Goal: Register for event/course

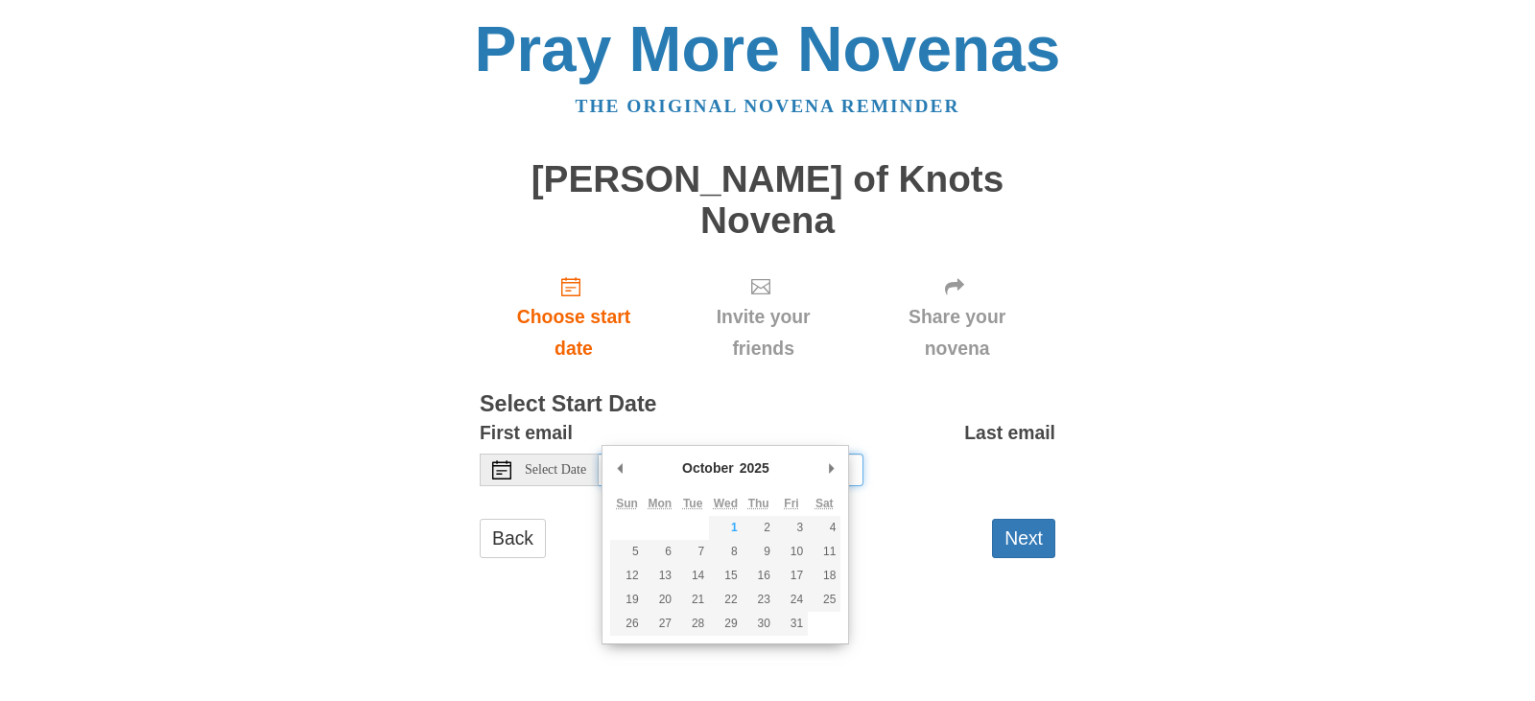
click at [661, 454] on input "Friday, October 3rd, 2025" at bounding box center [731, 470] width 265 height 33
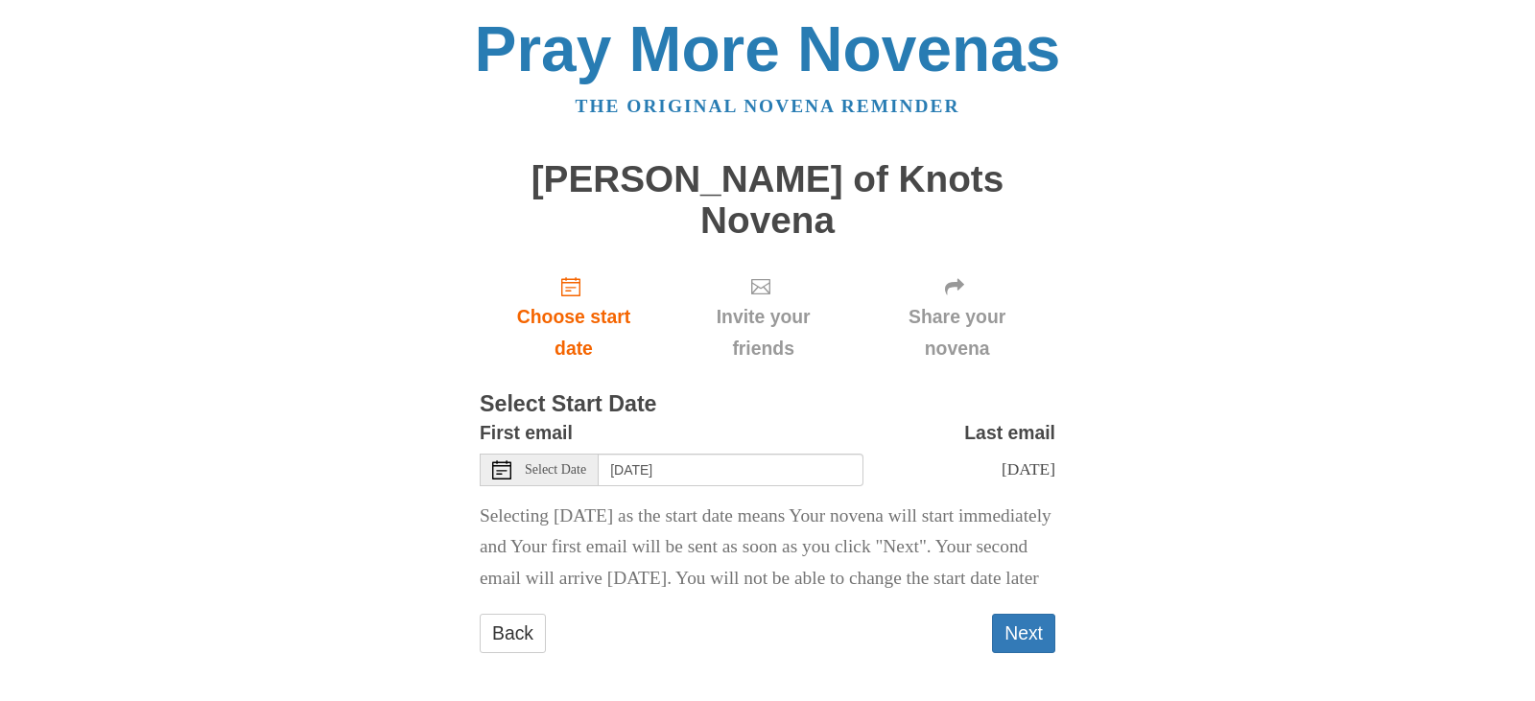
click at [572, 463] on span "Select Date" at bounding box center [555, 469] width 61 height 13
click at [518, 454] on div "Select Date" at bounding box center [539, 470] width 119 height 33
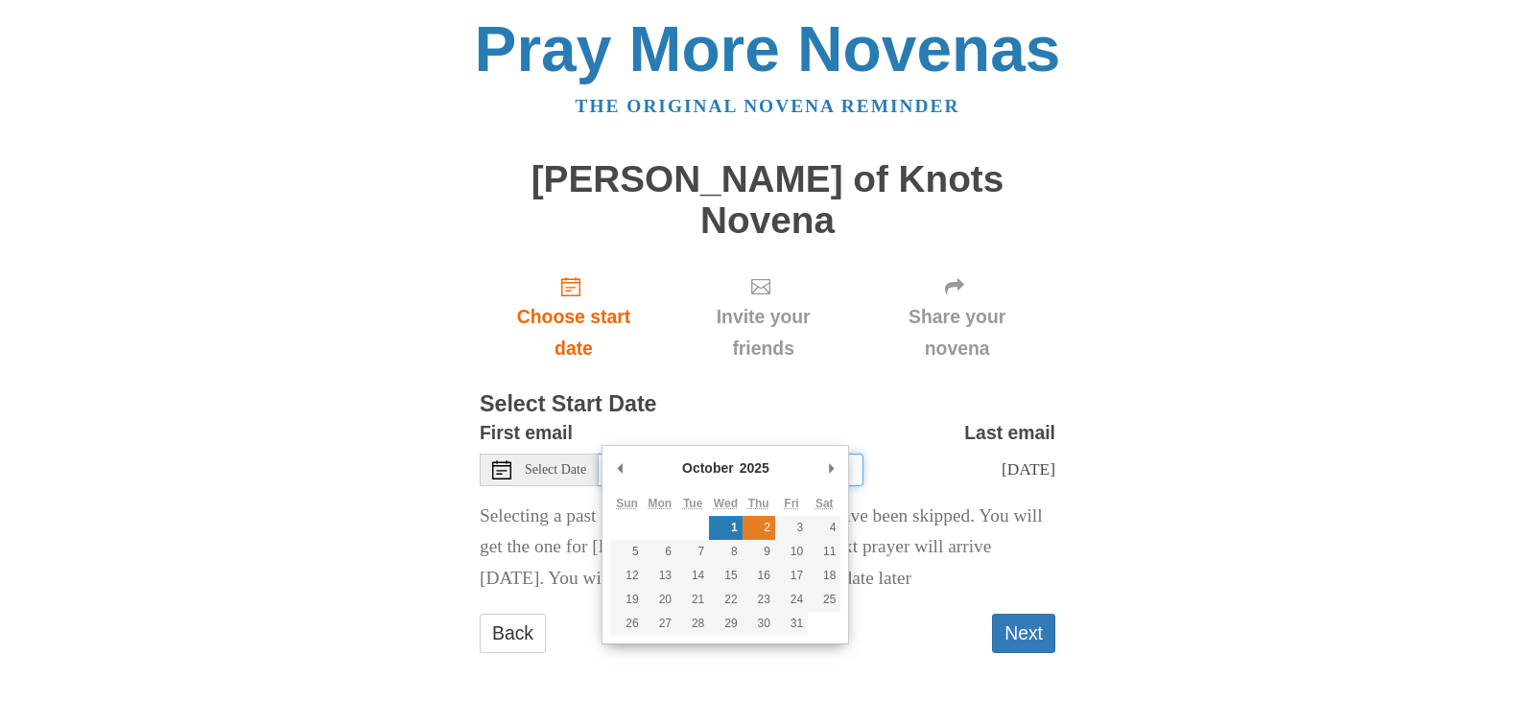
type input "Thursday, October 2nd"
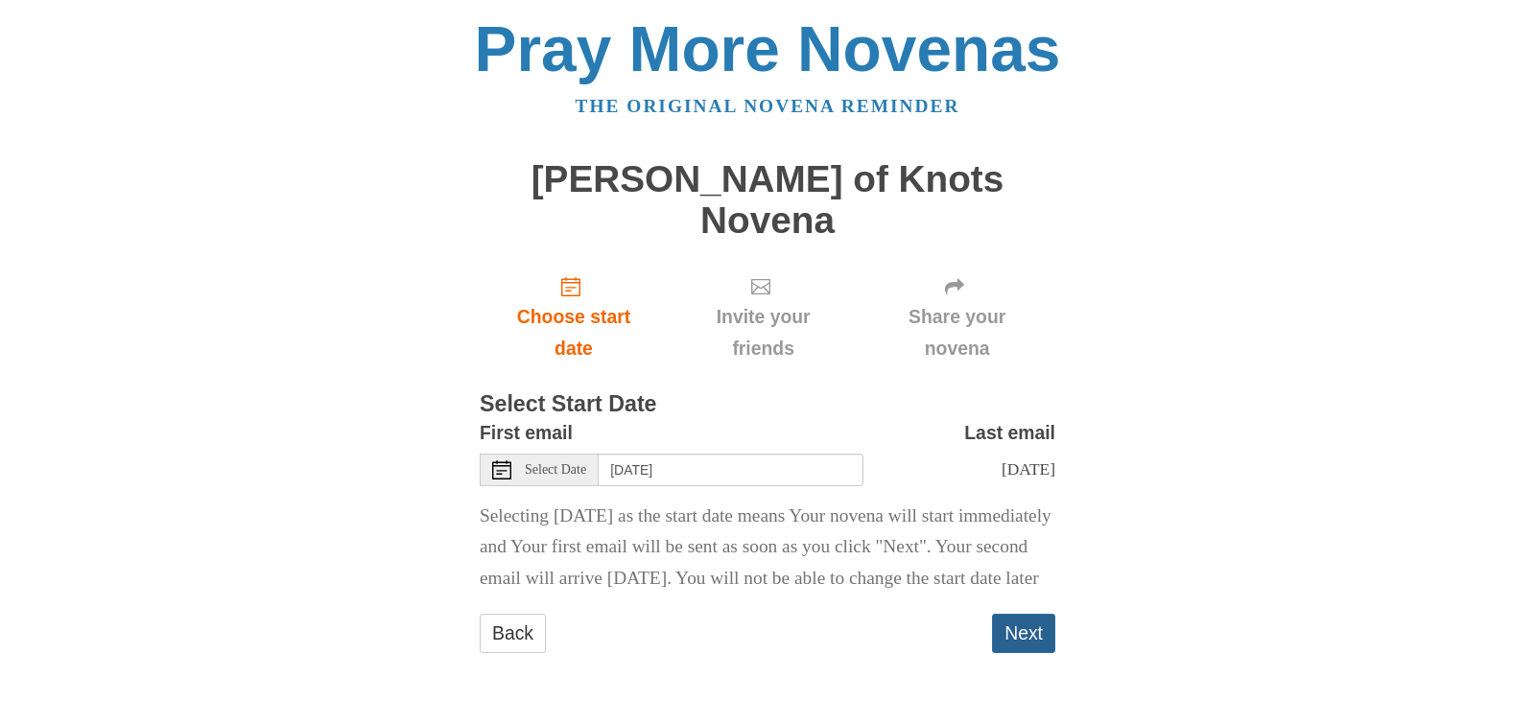
click at [1029, 629] on button "Next" at bounding box center [1023, 633] width 63 height 39
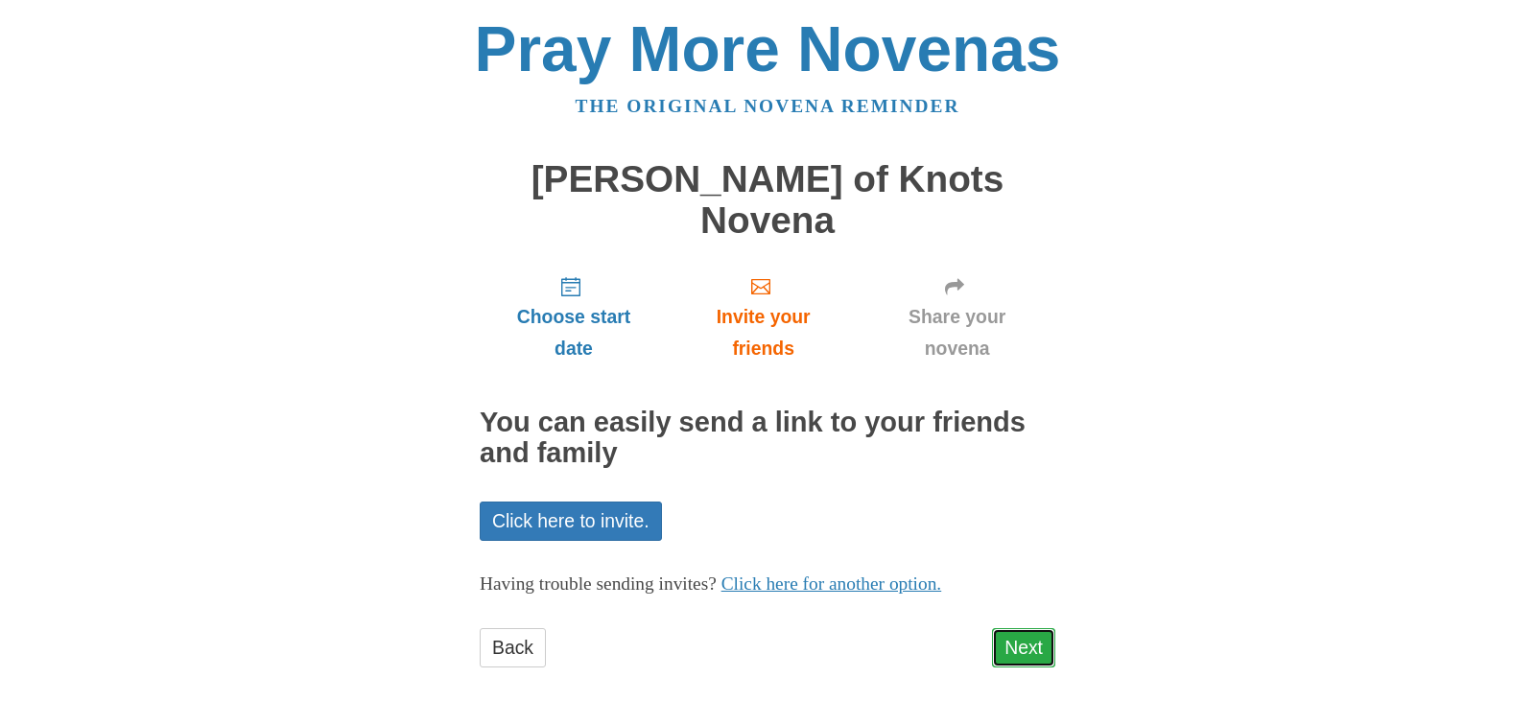
click at [1036, 629] on link "Next" at bounding box center [1023, 648] width 63 height 39
